Goal: Navigation & Orientation: Find specific page/section

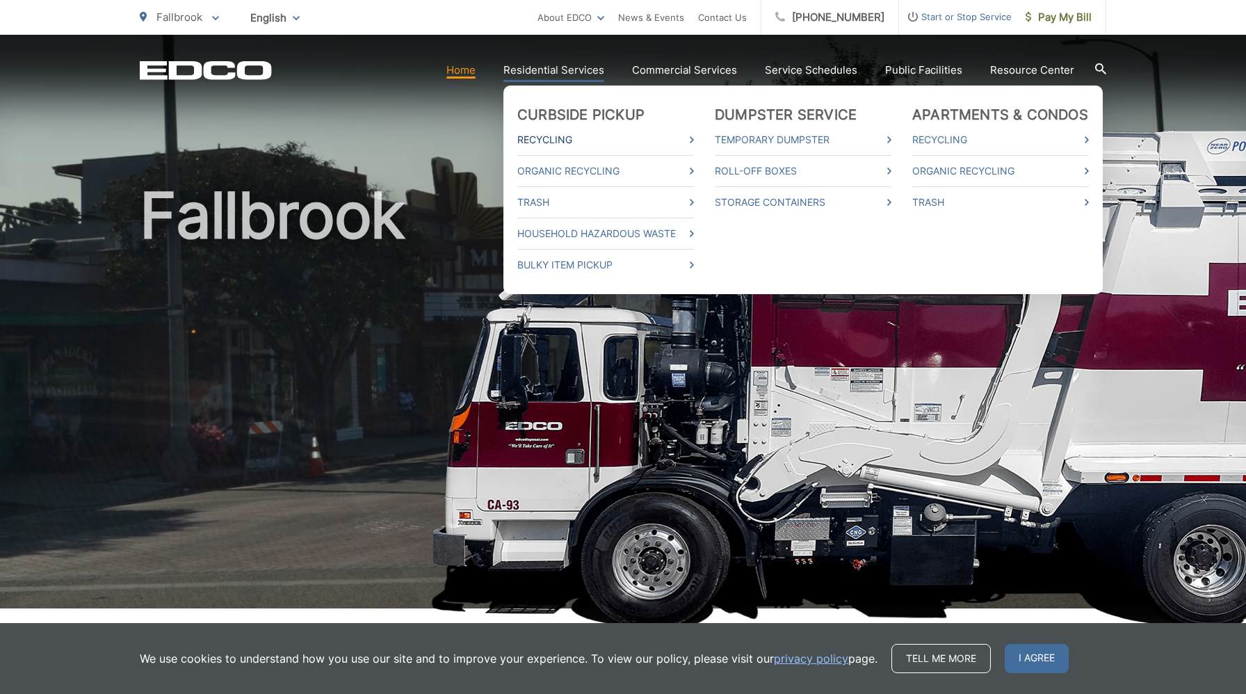
click at [555, 140] on link "Recycling" at bounding box center [605, 139] width 177 height 17
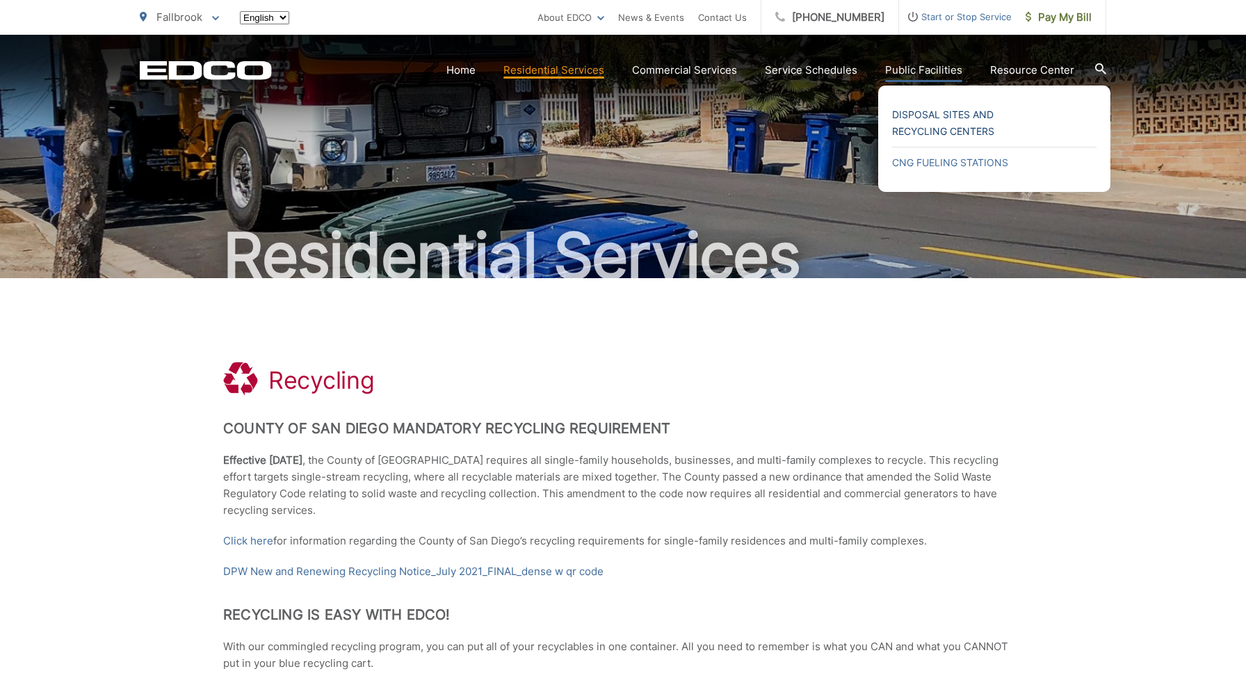
click at [938, 120] on link "Disposal Sites and Recycling Centers" at bounding box center [994, 122] width 204 height 33
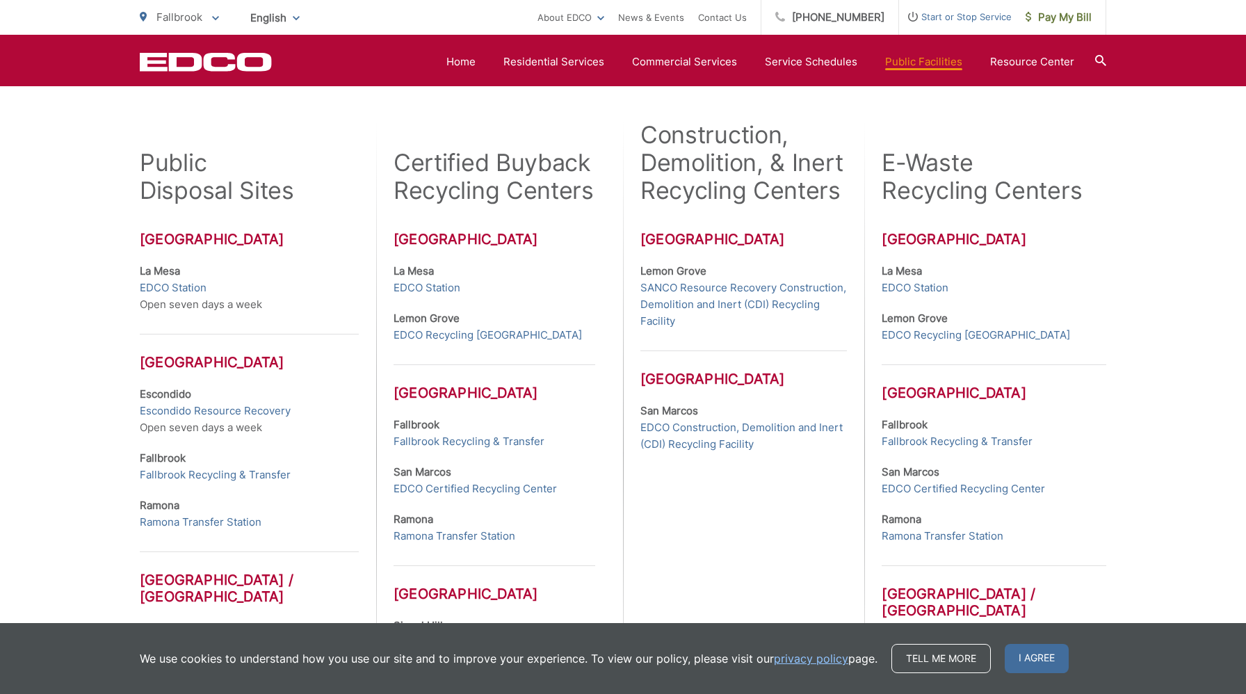
scroll to position [374, 0]
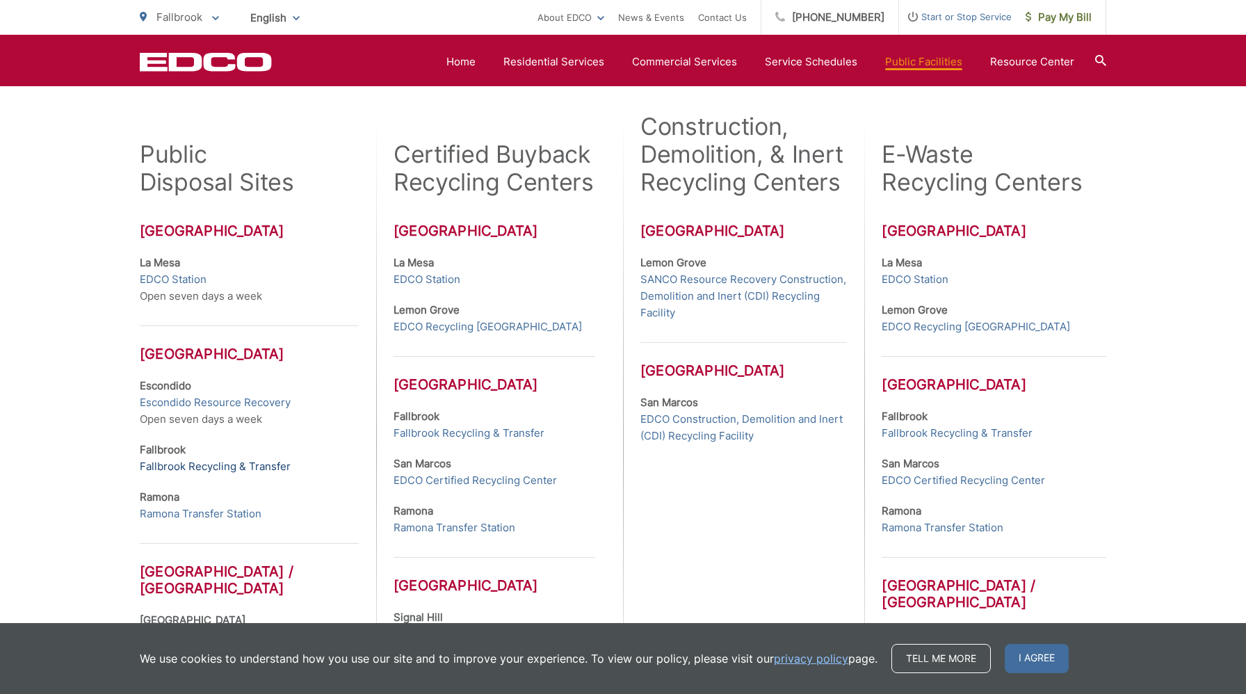
click at [219, 467] on link "Fallbrook Recycling & Transfer" at bounding box center [215, 466] width 151 height 17
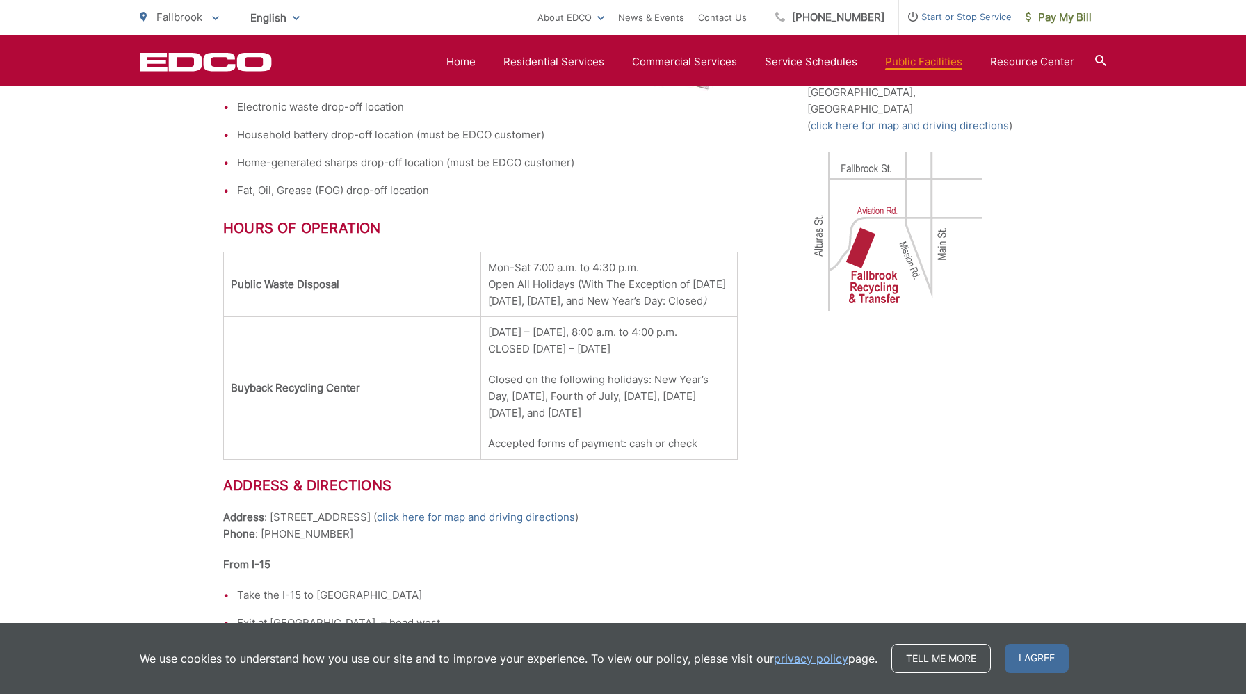
scroll to position [638, 0]
